Goal: Entertainment & Leisure: Consume media (video, audio)

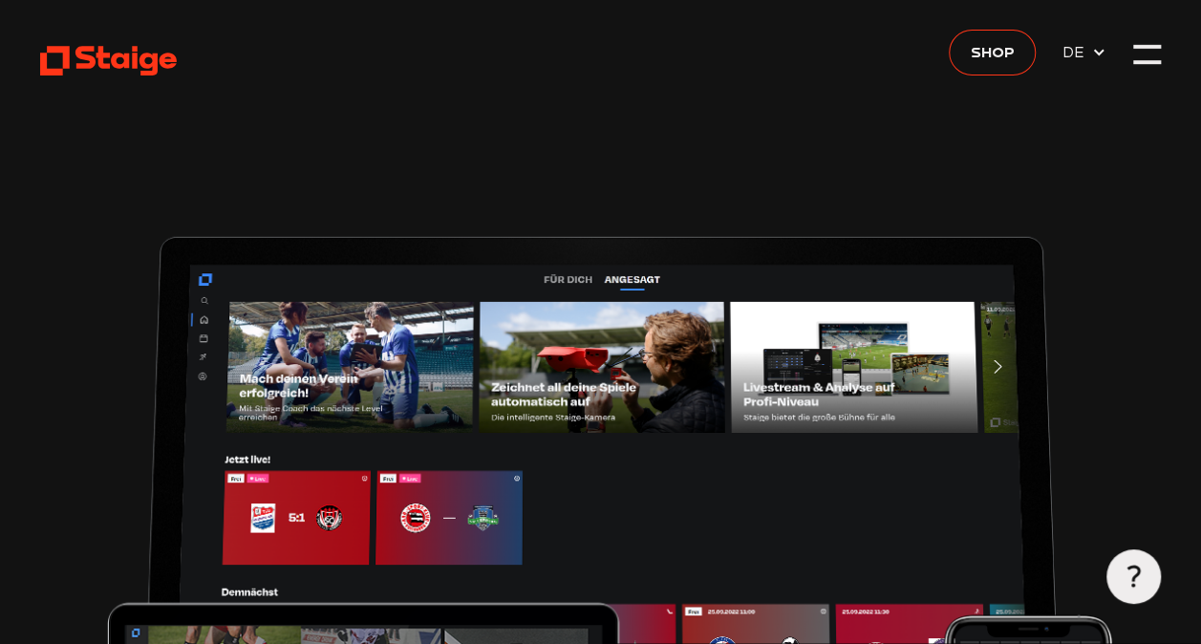
type input "0.8"
click at [1157, 53] on div at bounding box center [1146, 53] width 27 height 27
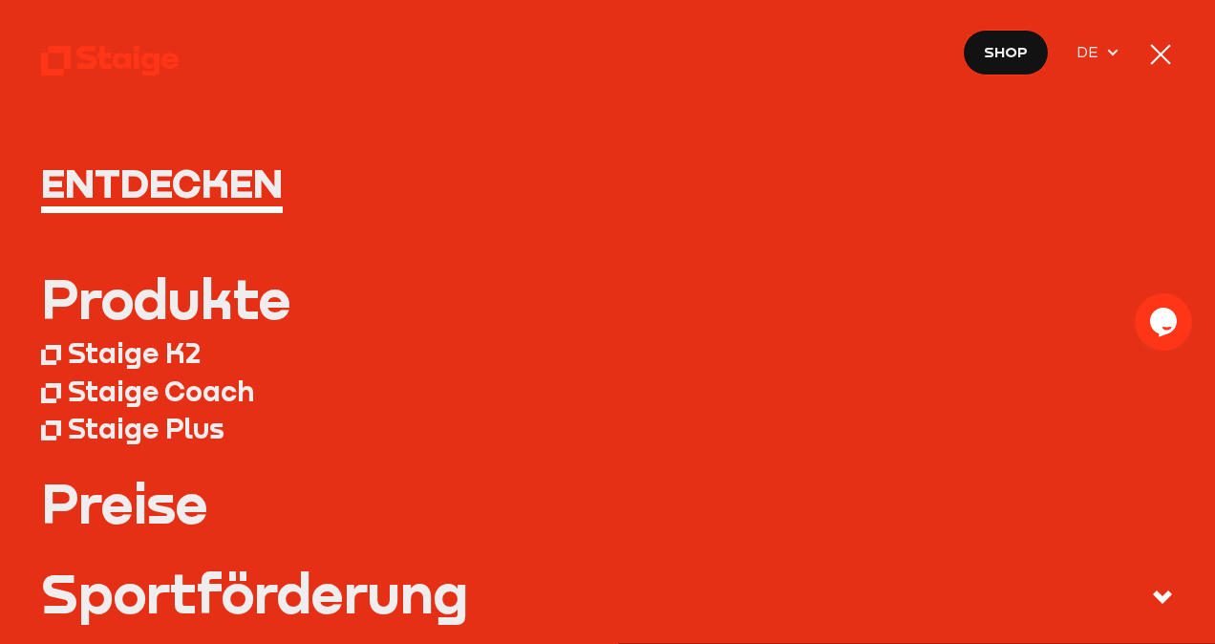
click at [1157, 53] on div at bounding box center [1160, 54] width 27 height 27
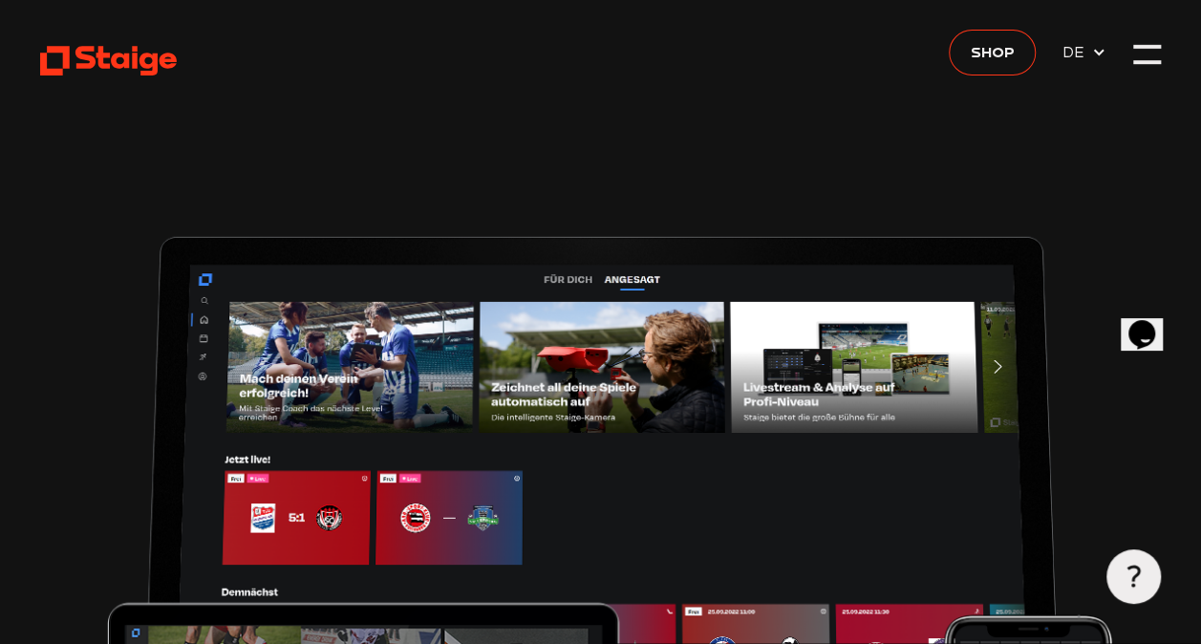
type input "0.8"
click at [1102, 61] on span "DE" at bounding box center [1084, 53] width 44 height 24
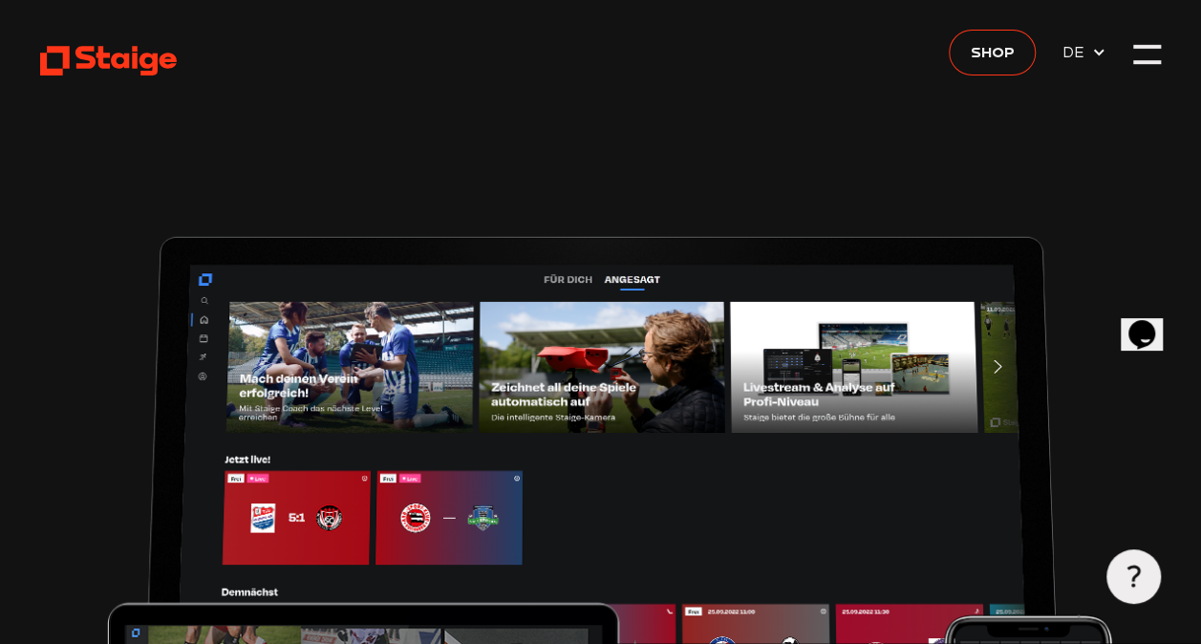
click at [1158, 52] on div at bounding box center [1146, 53] width 27 height 27
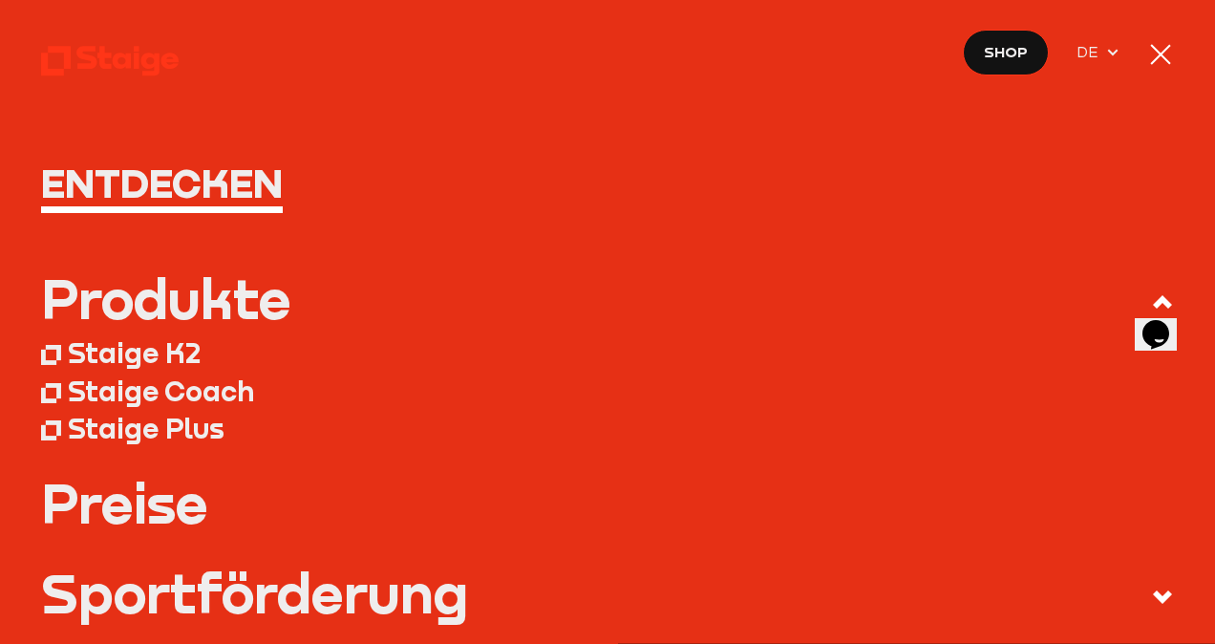
click at [159, 189] on h1 "Entdecken" at bounding box center [608, 182] width 1134 height 41
